Goal: Information Seeking & Learning: Learn about a topic

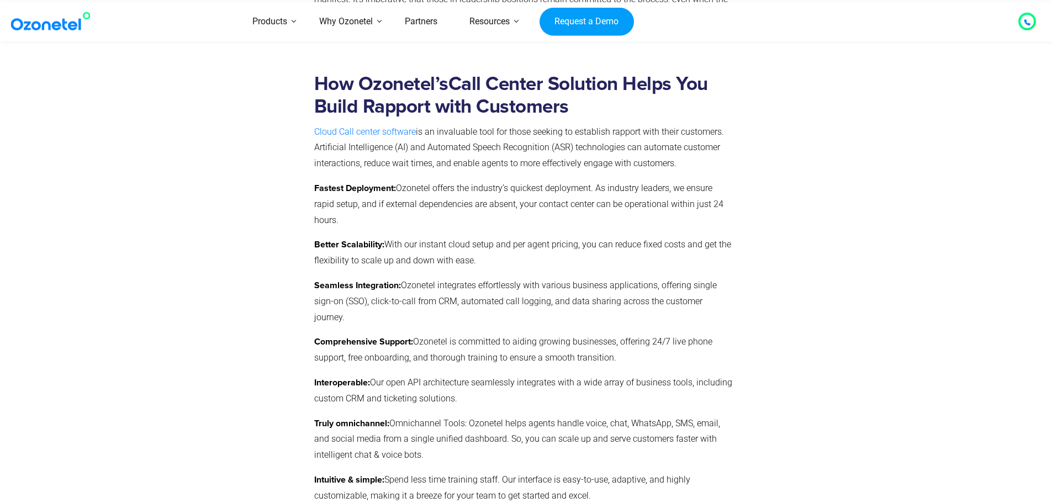
scroll to position [5471, 0]
